Goal: Navigation & Orientation: Find specific page/section

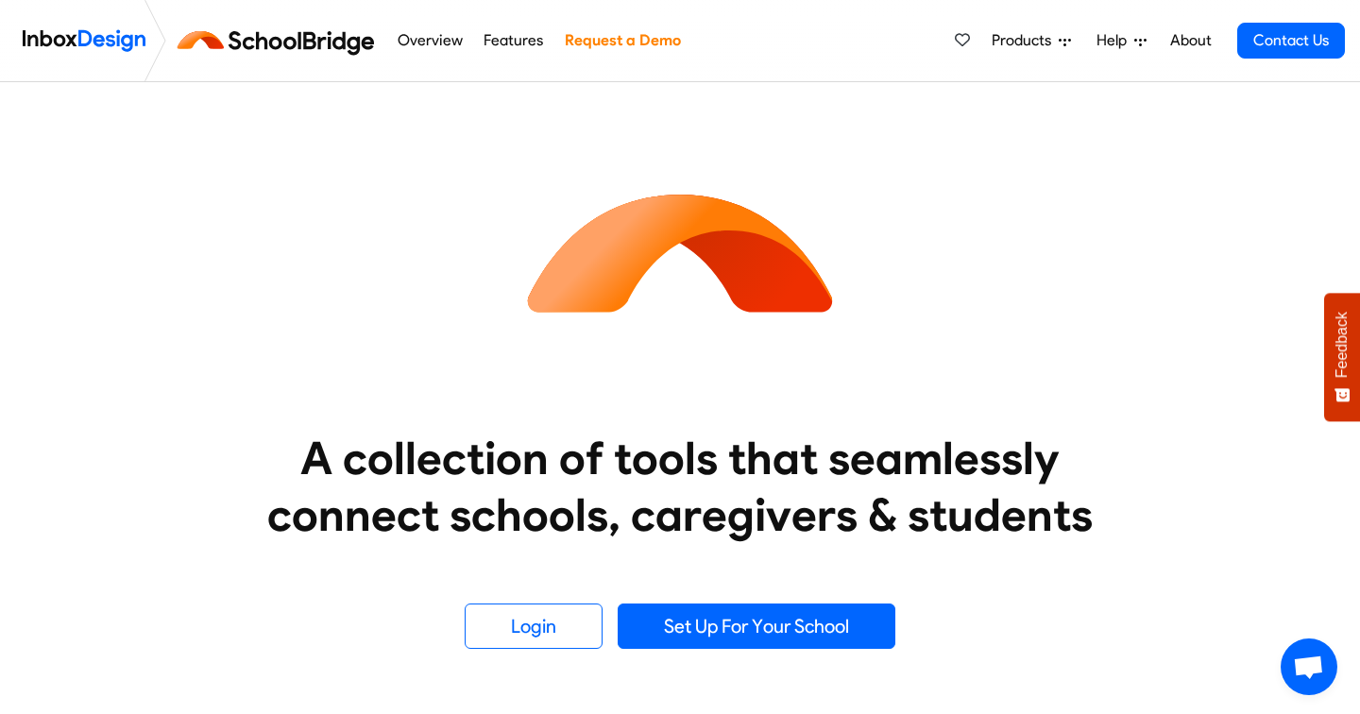
click at [1179, 43] on link "About" at bounding box center [1190, 41] width 52 height 38
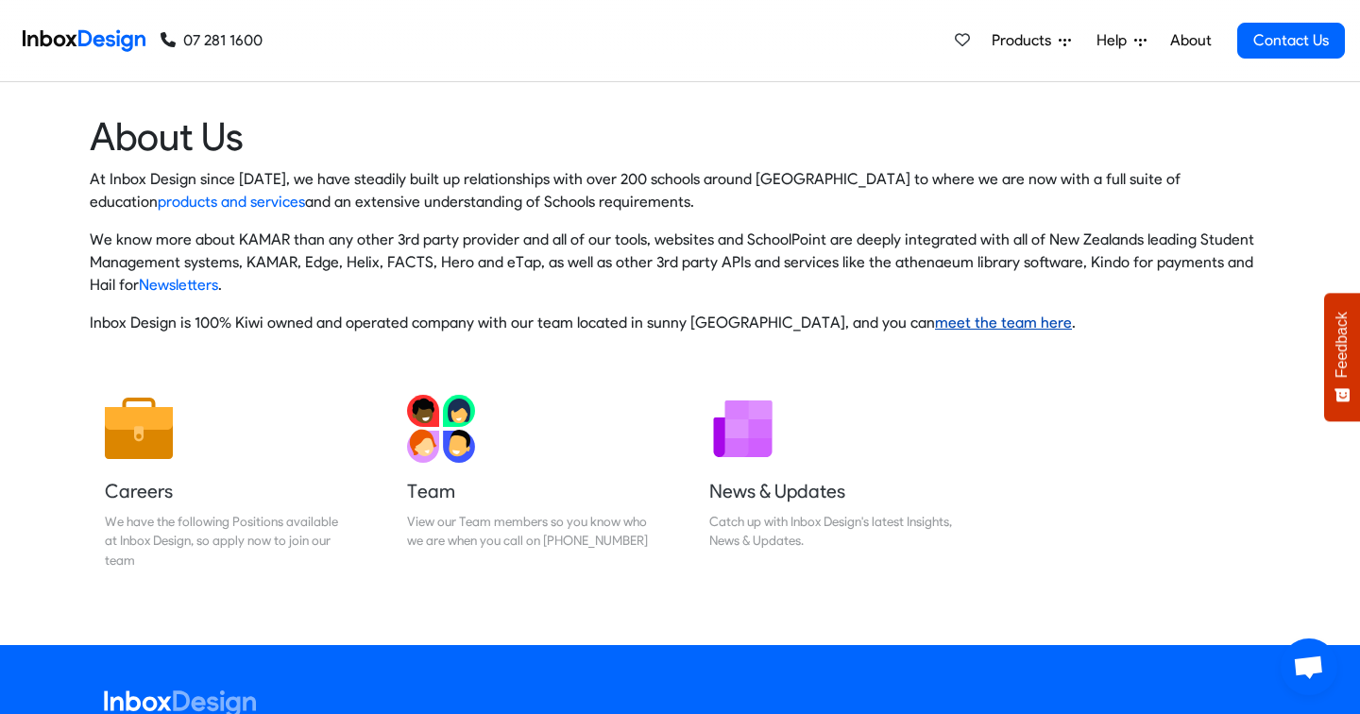
click at [953, 316] on link "meet the team here" at bounding box center [1003, 322] width 137 height 18
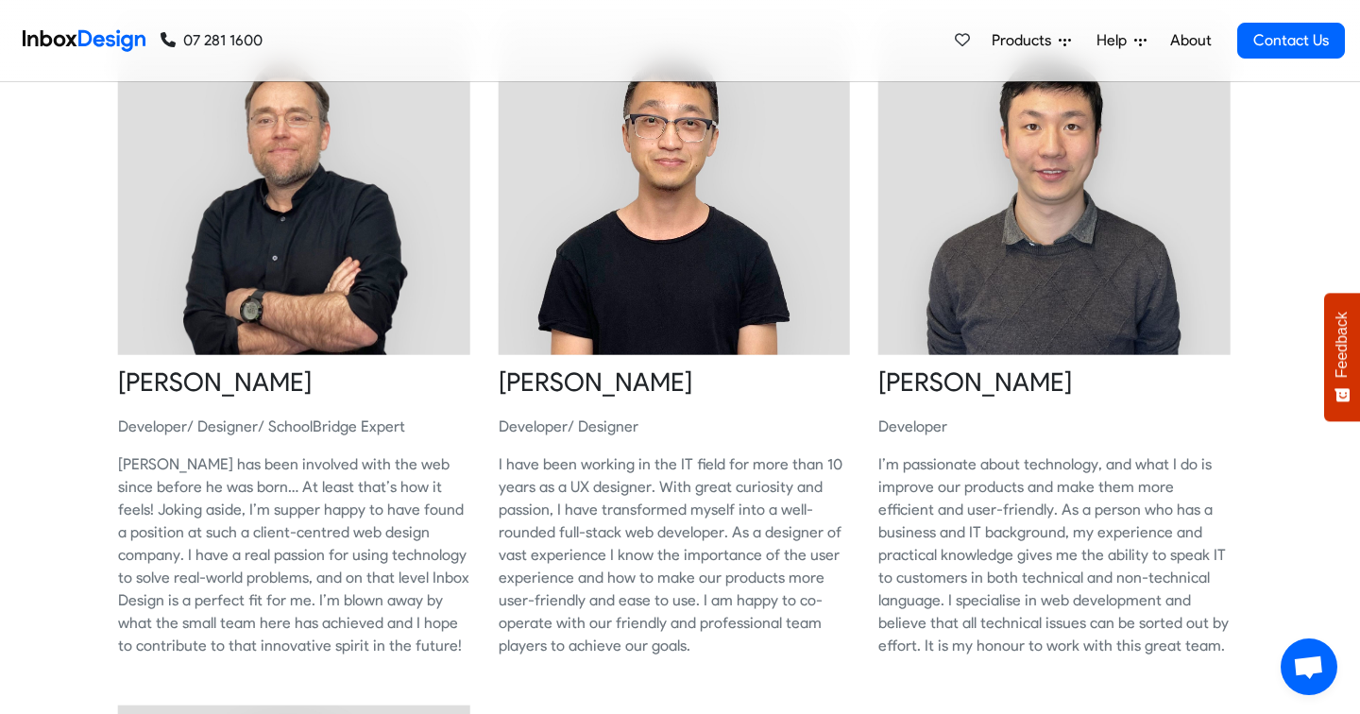
scroll to position [971, 0]
